Goal: Navigation & Orientation: Find specific page/section

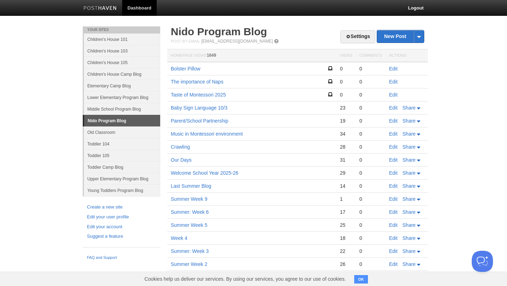
click at [98, 8] on img at bounding box center [99, 8] width 33 height 5
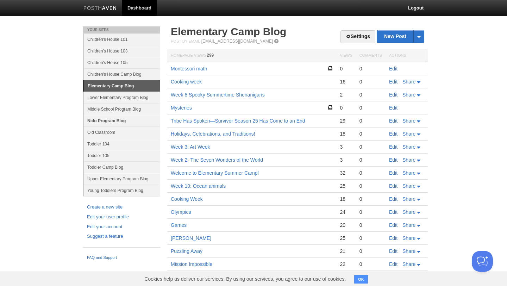
click at [137, 121] on link "Nido Program Blog" at bounding box center [122, 121] width 76 height 12
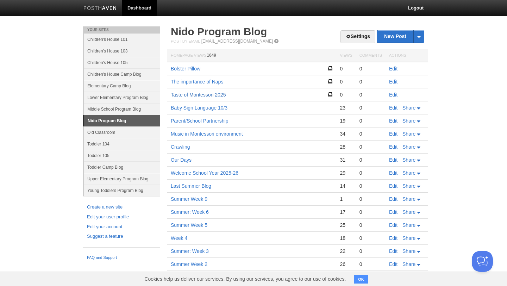
click at [218, 94] on link "Taste of Montessori 2025" at bounding box center [198, 95] width 55 height 6
click at [207, 81] on link "The importance of Naps" at bounding box center [197, 82] width 52 height 6
click at [191, 67] on link "Bolster Pillow" at bounding box center [186, 69] width 30 height 6
